Goal: Task Accomplishment & Management: Manage account settings

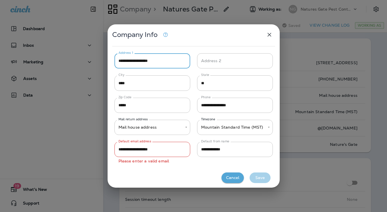
click at [236, 179] on button "Cancel" at bounding box center [232, 178] width 22 height 11
type input "*****"
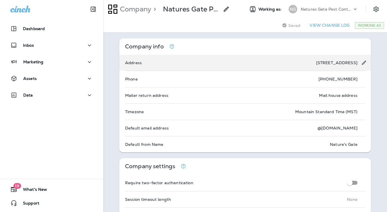
click at [211, 66] on div "Address [STREET_ADDRESS]" at bounding box center [245, 63] width 252 height 16
